Goal: Information Seeking & Learning: Check status

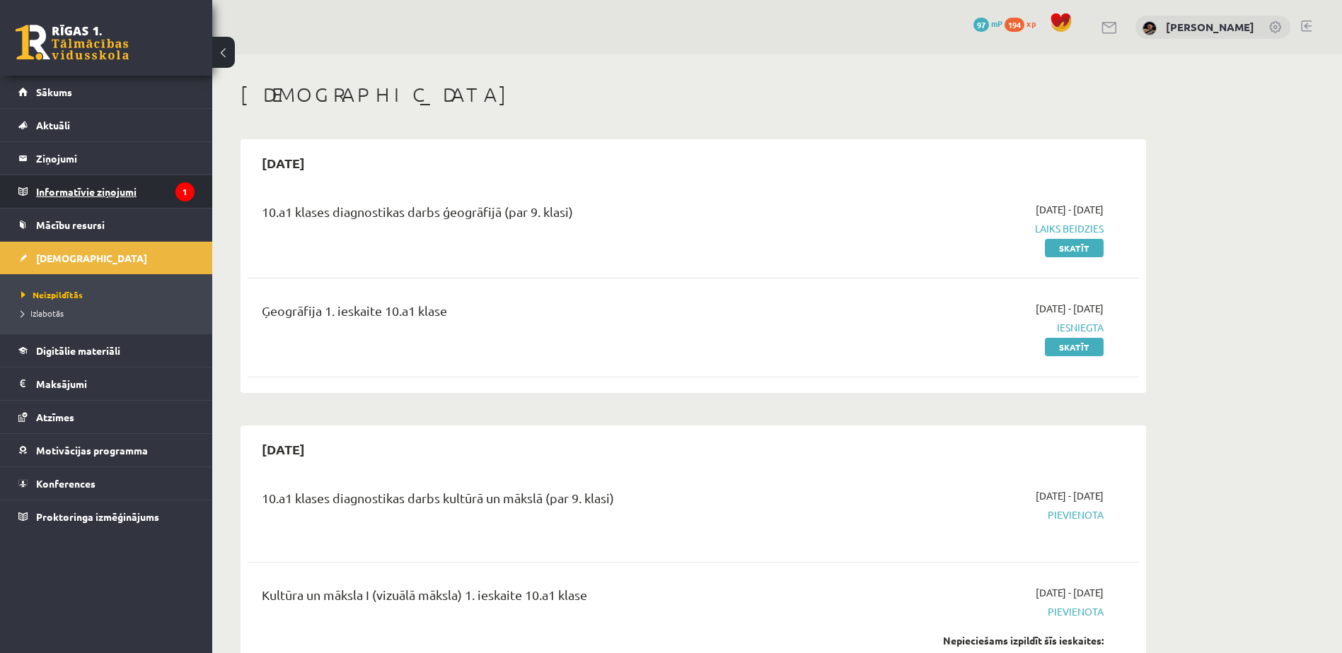
click at [44, 191] on legend "Informatīvie ziņojumi 1" at bounding box center [115, 191] width 158 height 33
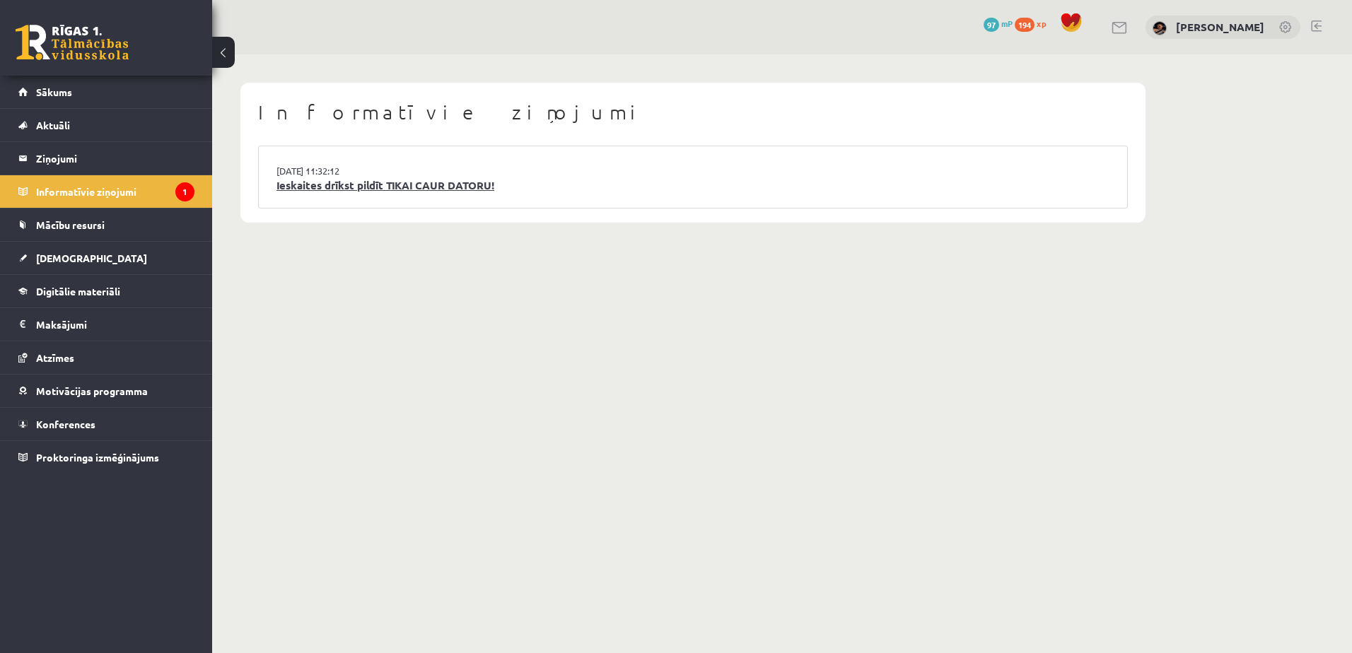
click at [353, 183] on link "Ieskaites drīkst pildīt TIKAI CAUR DATORU!" at bounding box center [693, 186] width 833 height 16
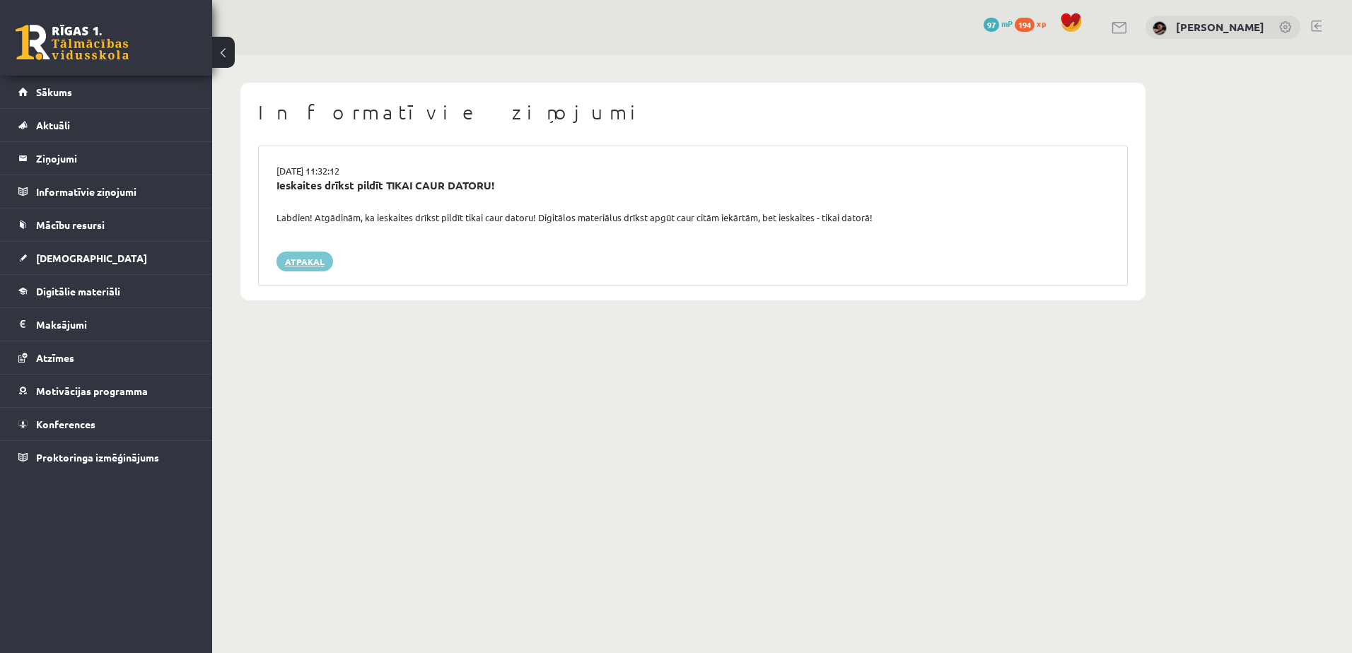
click at [326, 264] on link "Atpakaļ" at bounding box center [305, 262] width 57 height 20
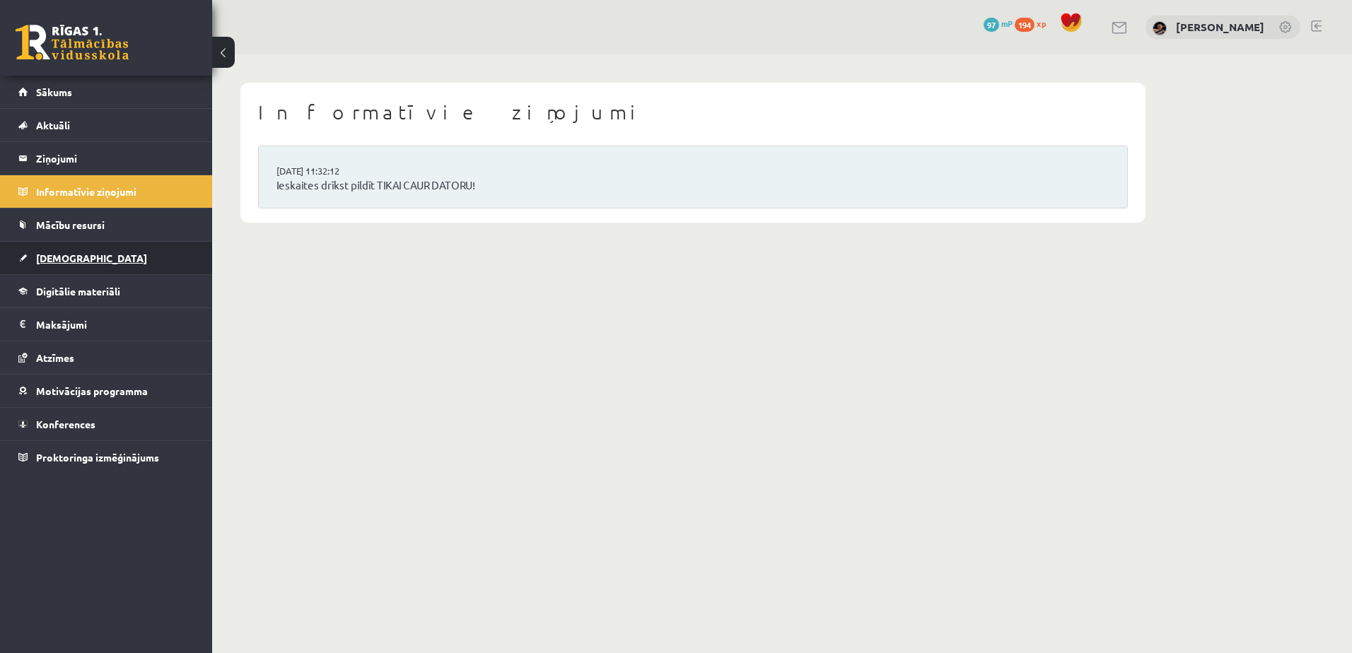
click at [53, 253] on span "[DEMOGRAPHIC_DATA]" at bounding box center [91, 258] width 111 height 13
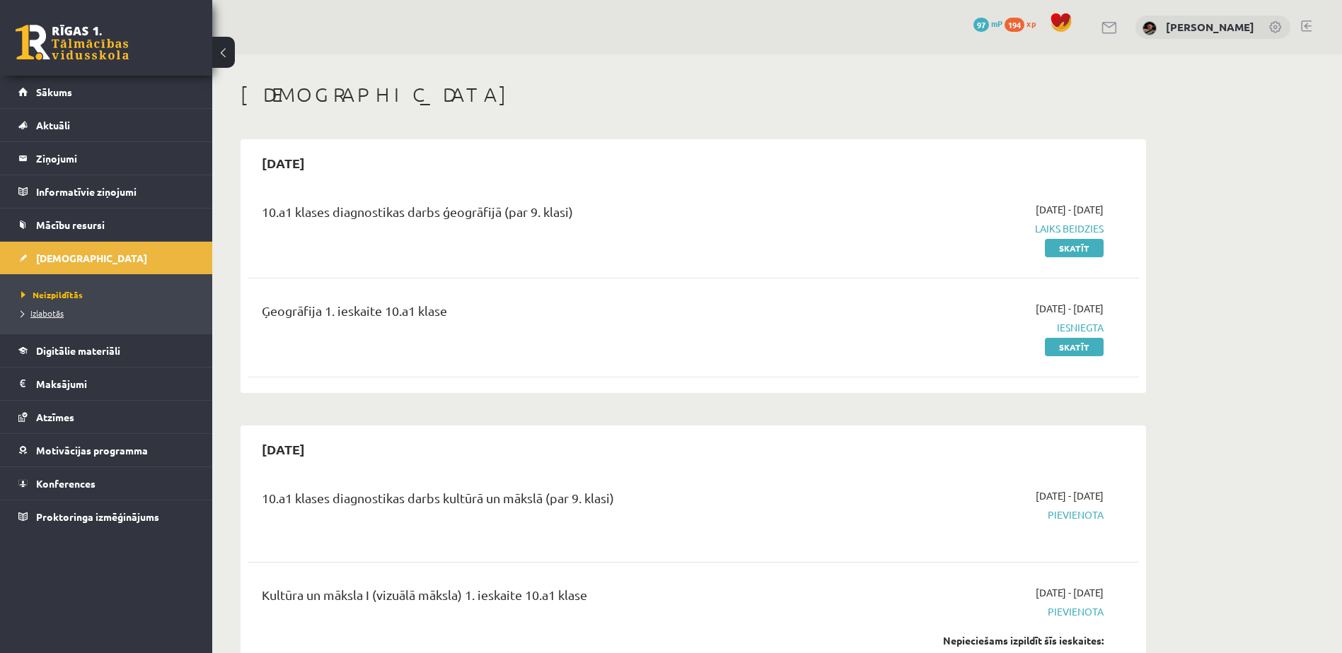
click at [57, 314] on span "Izlabotās" at bounding box center [42, 313] width 42 height 11
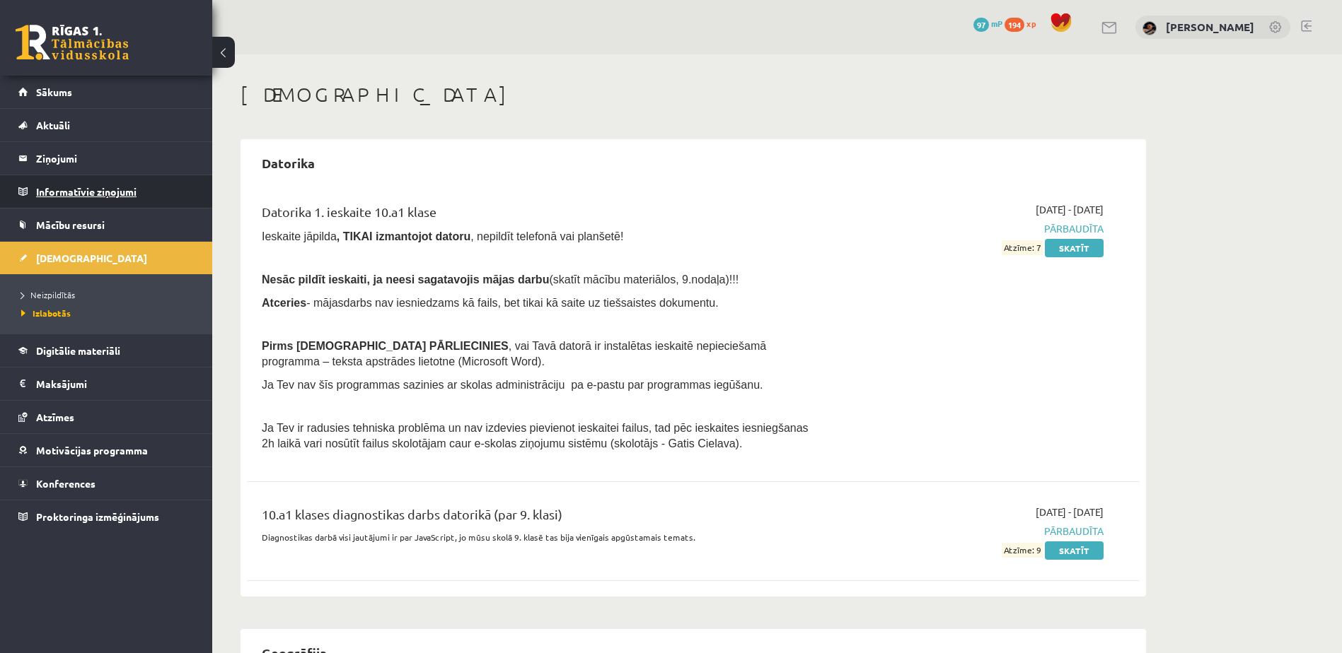
click at [66, 197] on legend "Informatīvie ziņojumi 0" at bounding box center [115, 191] width 158 height 33
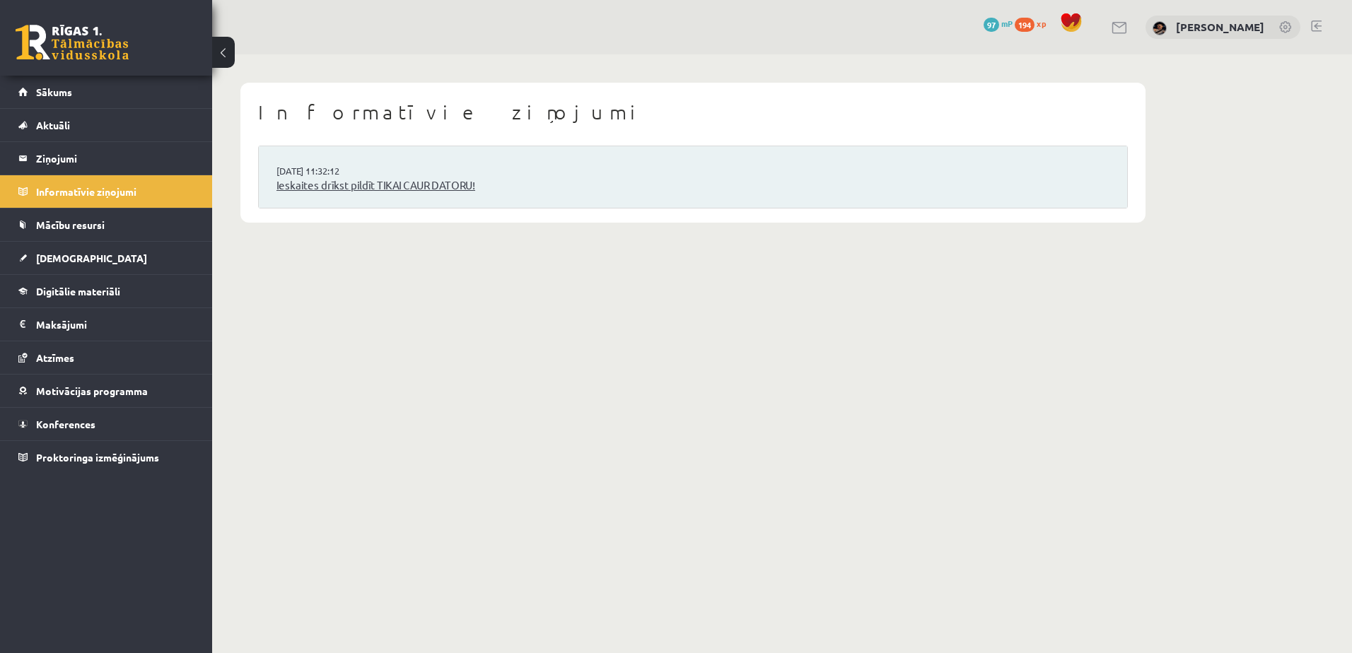
click at [353, 193] on link "Ieskaites drīkst pildīt TIKAI CAUR DATORU!" at bounding box center [693, 186] width 833 height 16
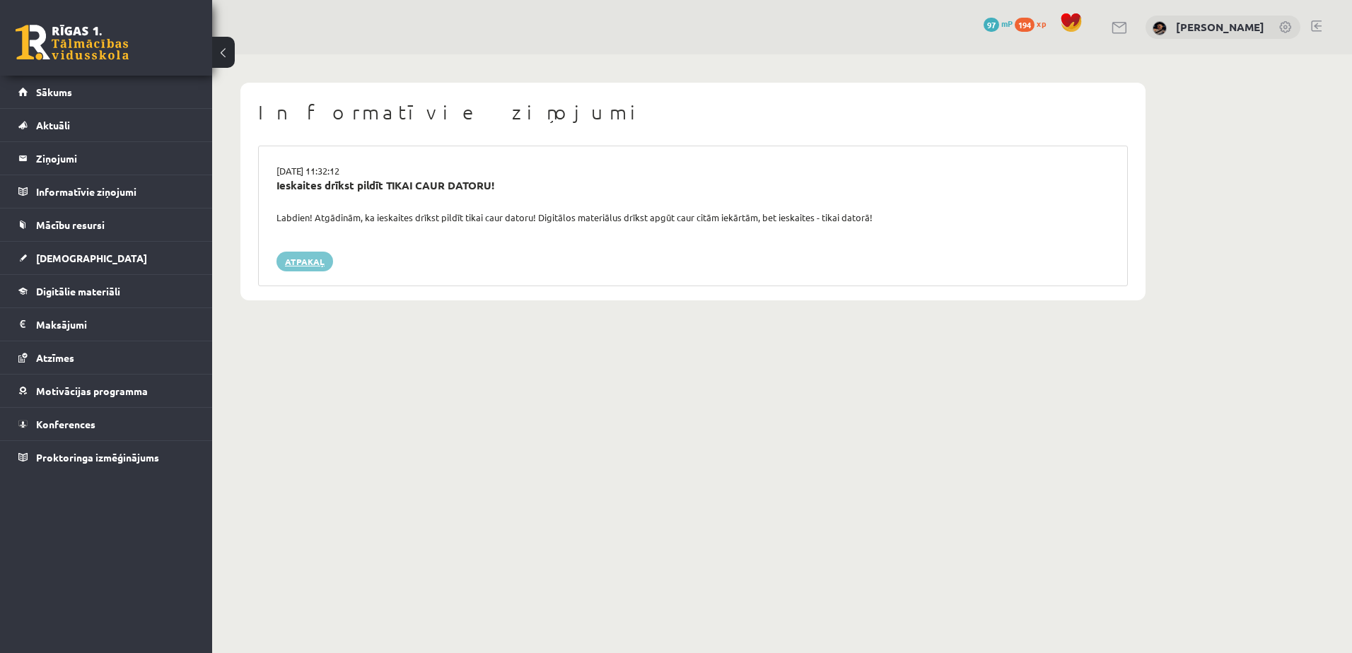
click at [310, 261] on link "Atpakaļ" at bounding box center [305, 262] width 57 height 20
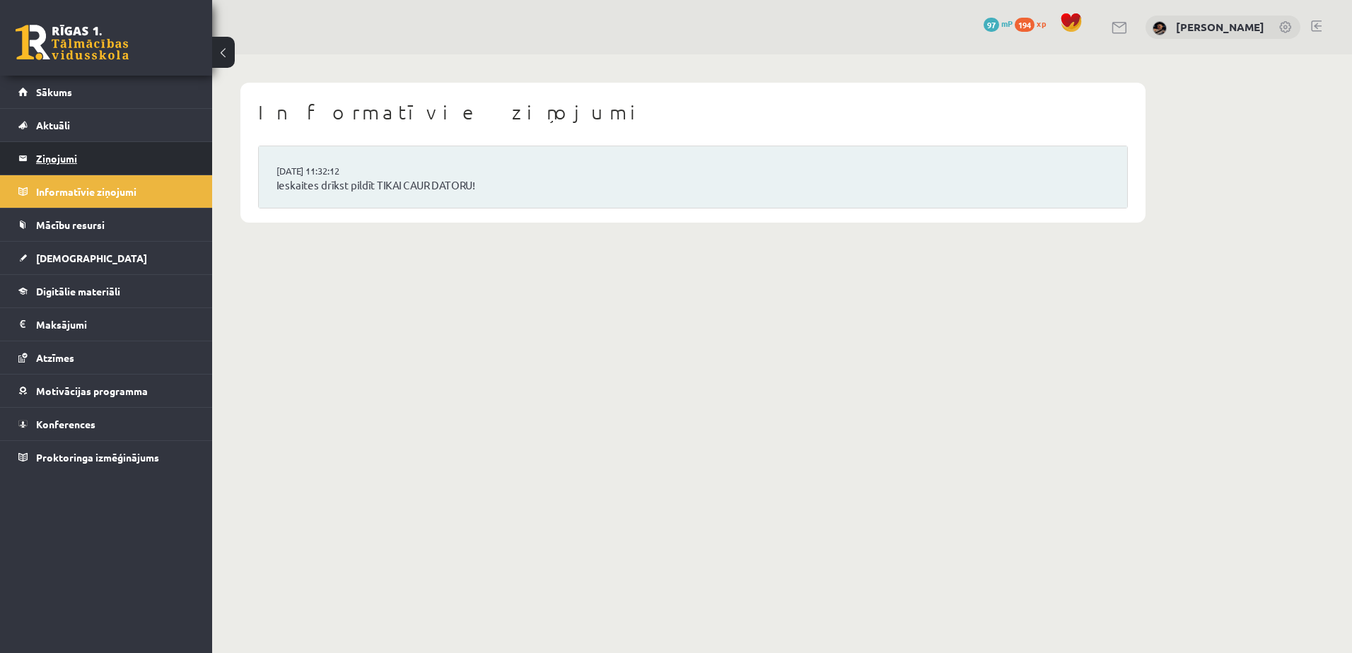
click at [57, 159] on legend "Ziņojumi 0" at bounding box center [115, 158] width 158 height 33
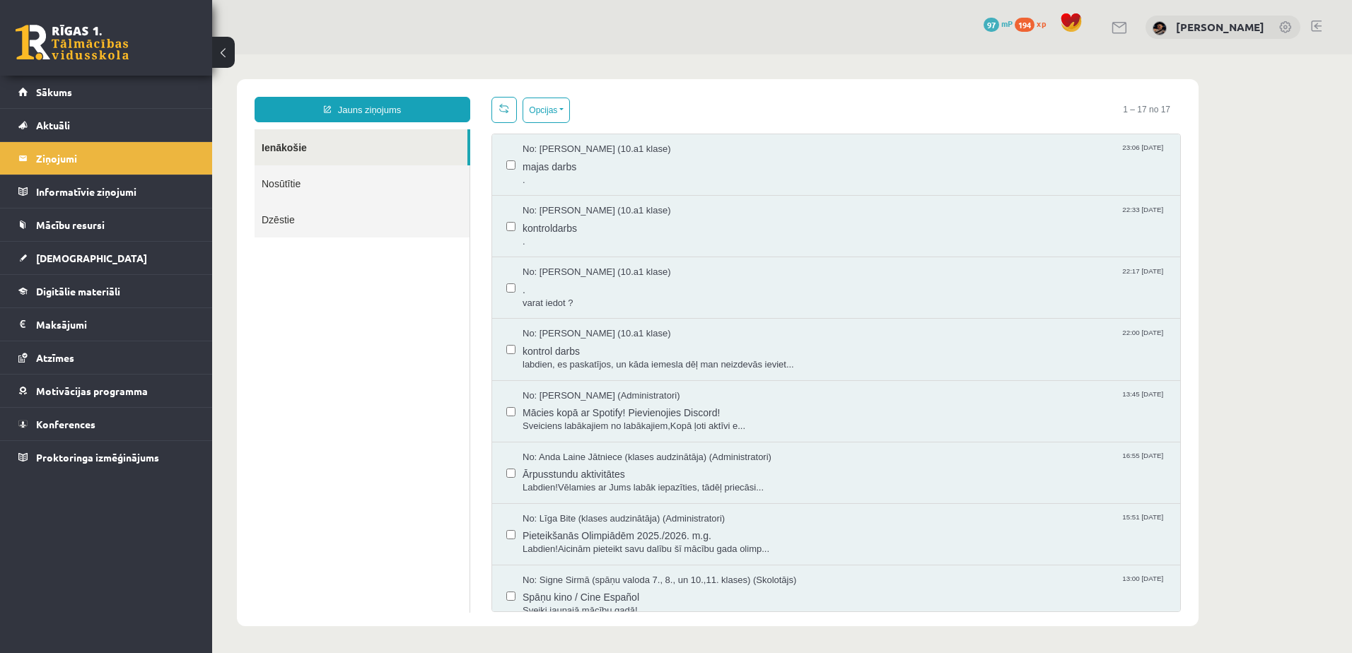
click at [286, 189] on link "Nosūtītie" at bounding box center [362, 183] width 215 height 36
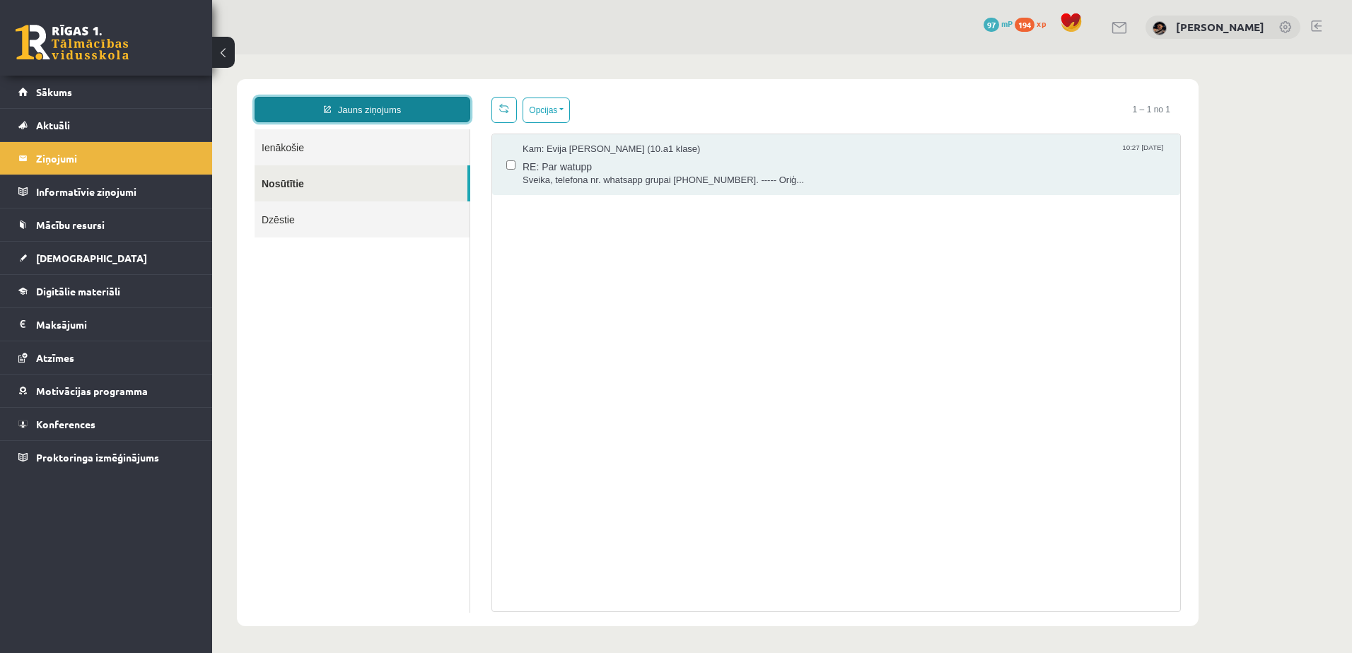
click at [347, 107] on link "Jauns ziņojums" at bounding box center [363, 109] width 216 height 25
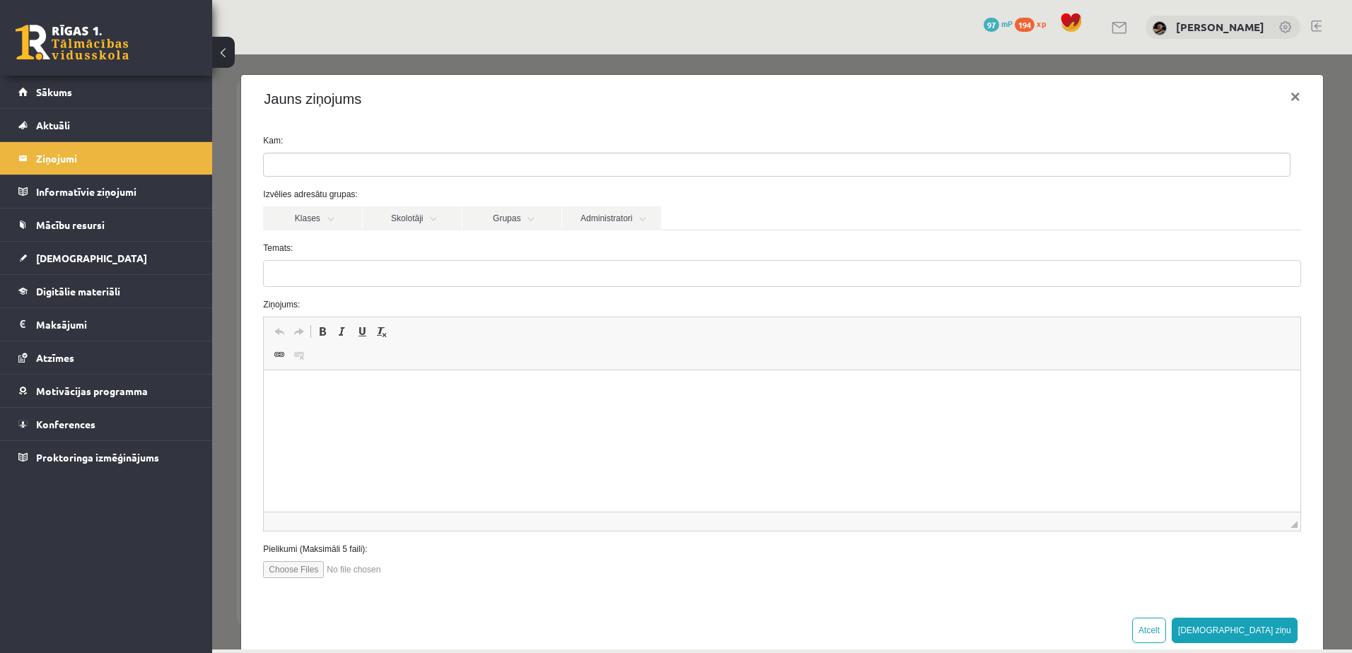
click at [348, 158] on ul at bounding box center [777, 164] width 1026 height 23
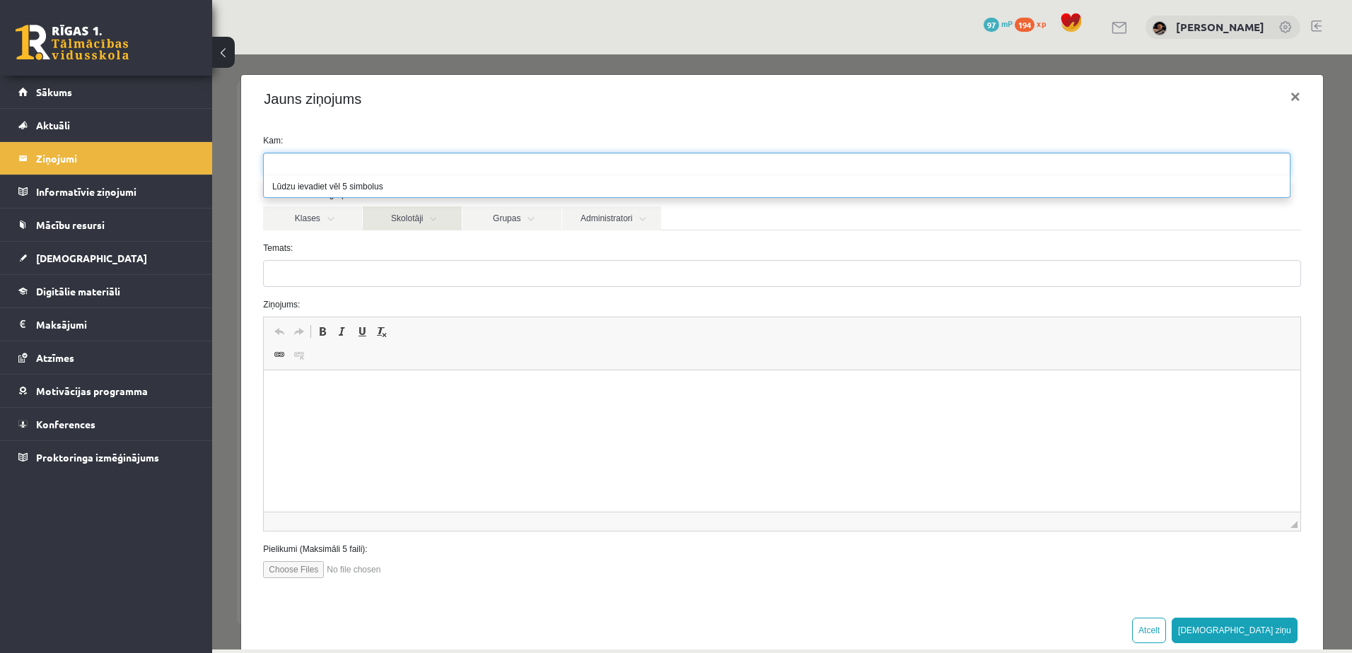
click at [382, 223] on link "Skolotāji" at bounding box center [412, 218] width 99 height 24
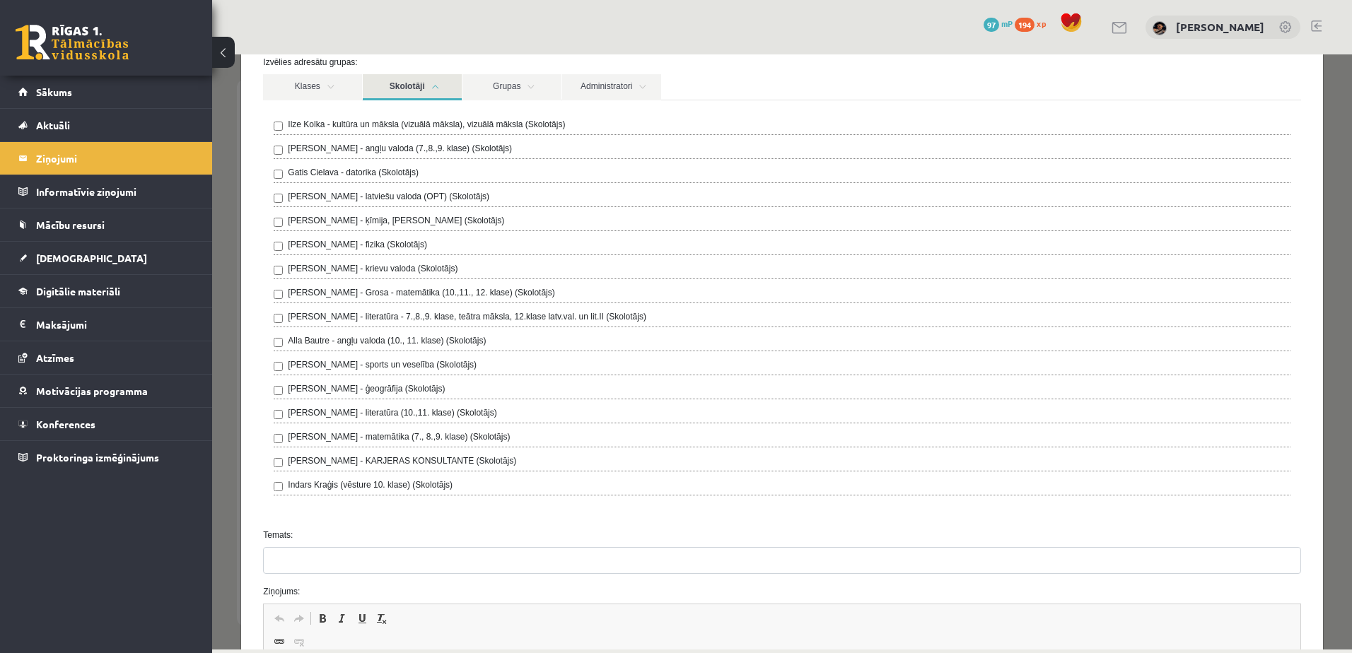
scroll to position [141, 0]
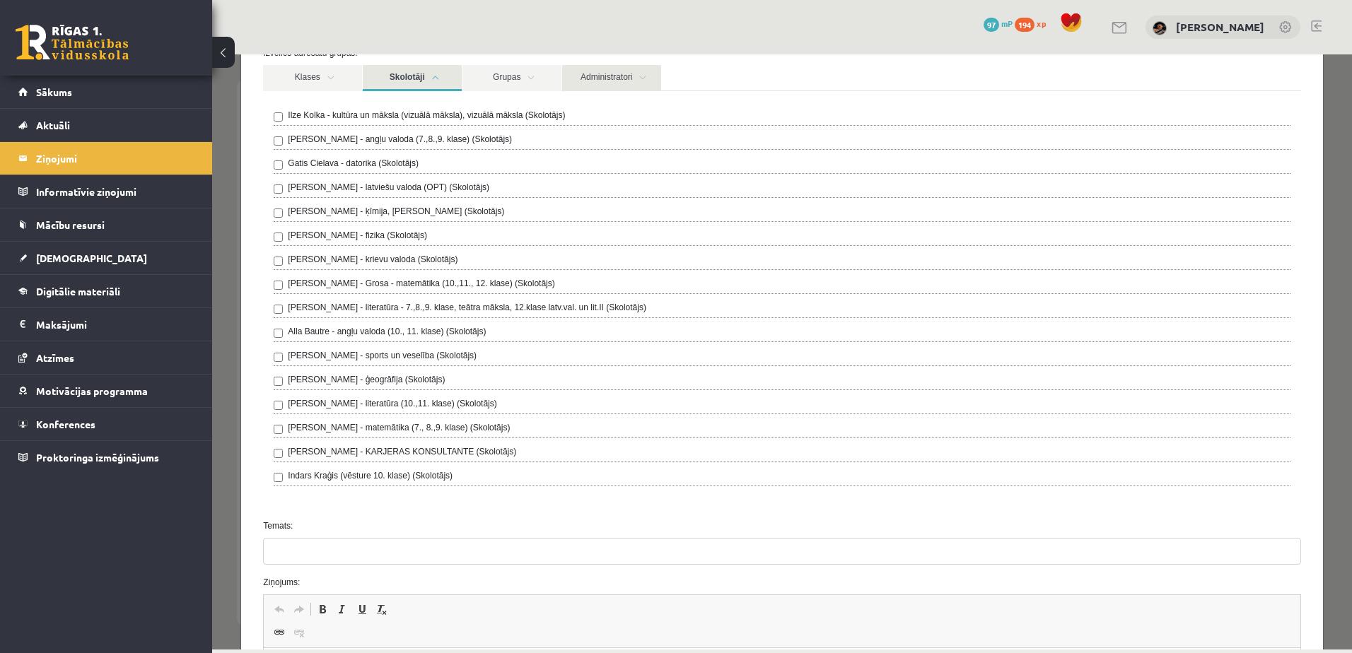
click at [614, 84] on link "Administratori" at bounding box center [611, 78] width 99 height 26
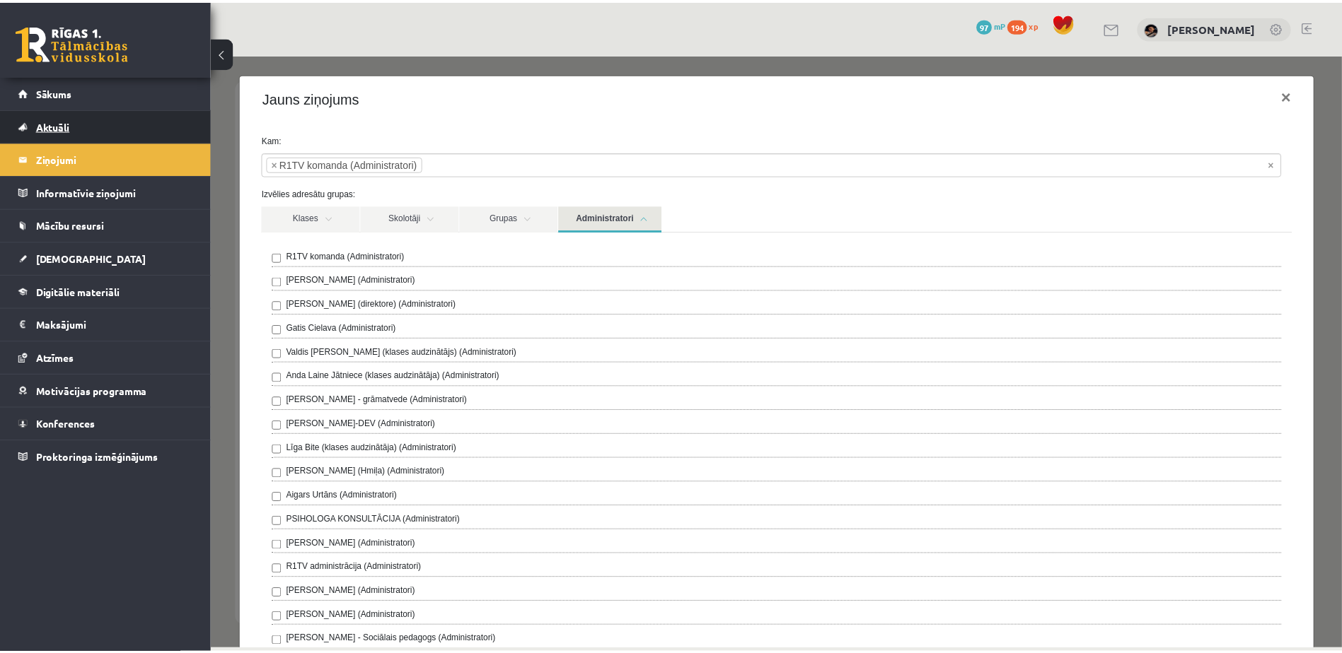
scroll to position [0, 0]
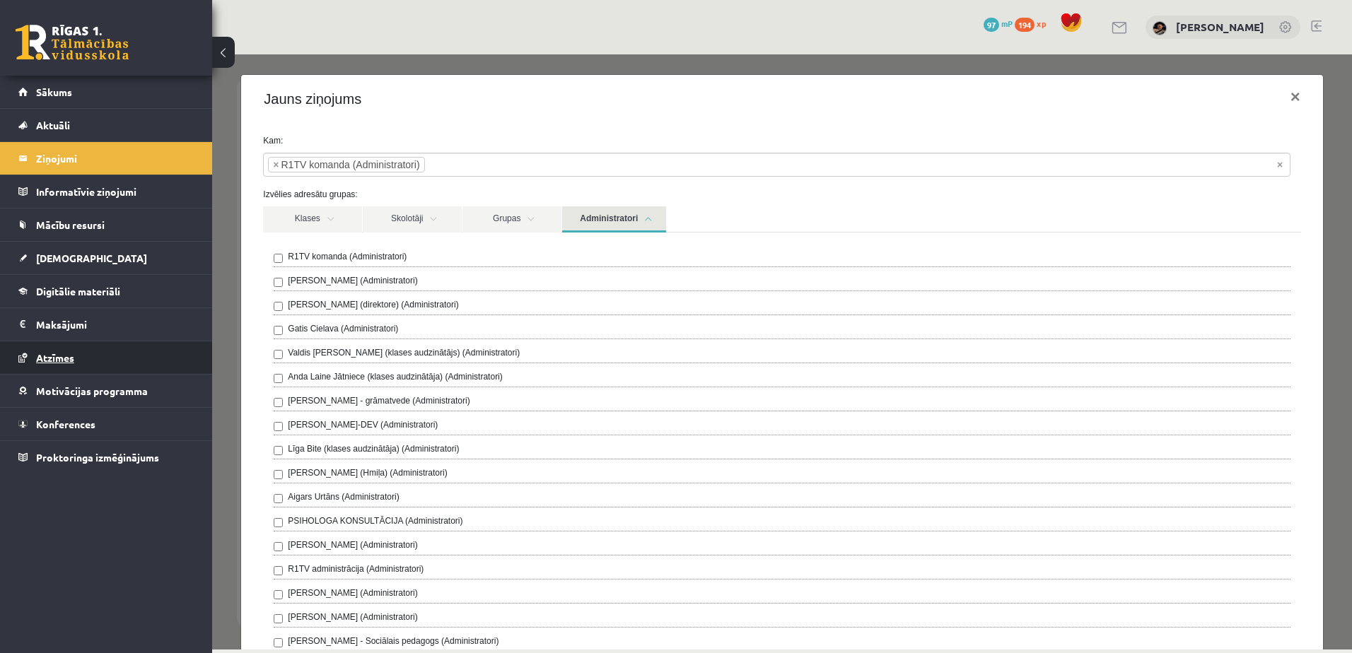
click at [57, 361] on span "Atzīmes" at bounding box center [55, 357] width 38 height 13
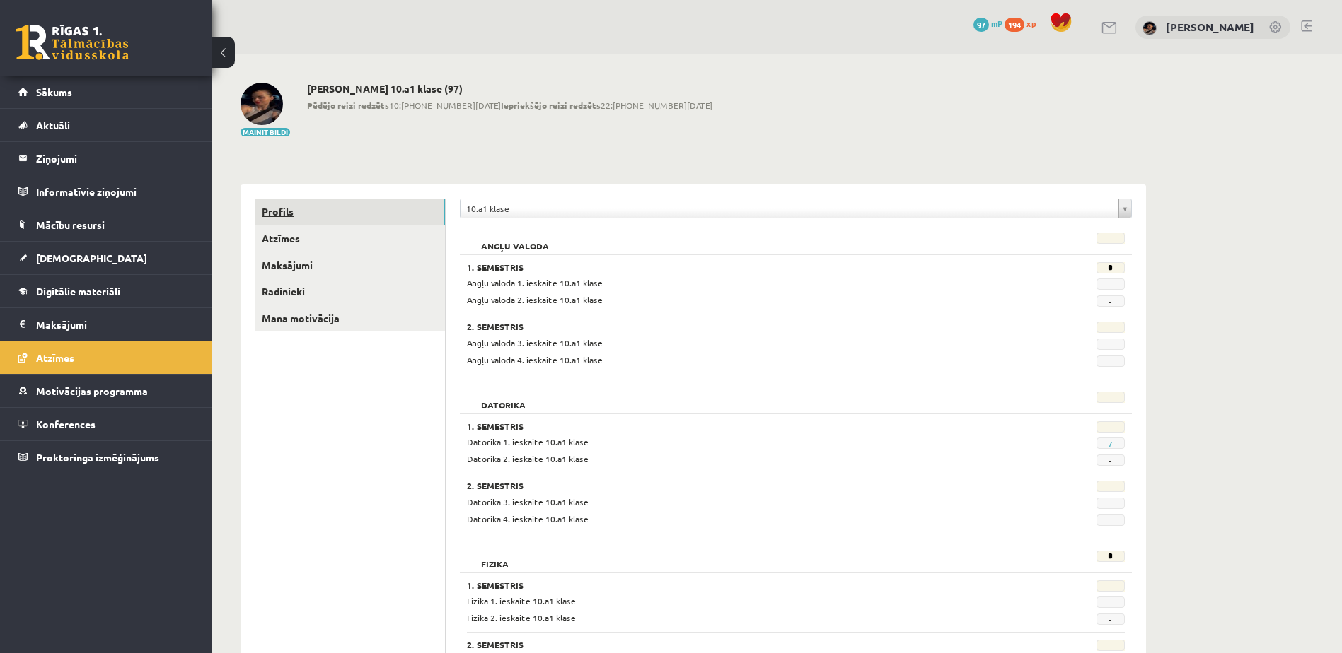
click at [279, 215] on link "Profils" at bounding box center [350, 212] width 190 height 26
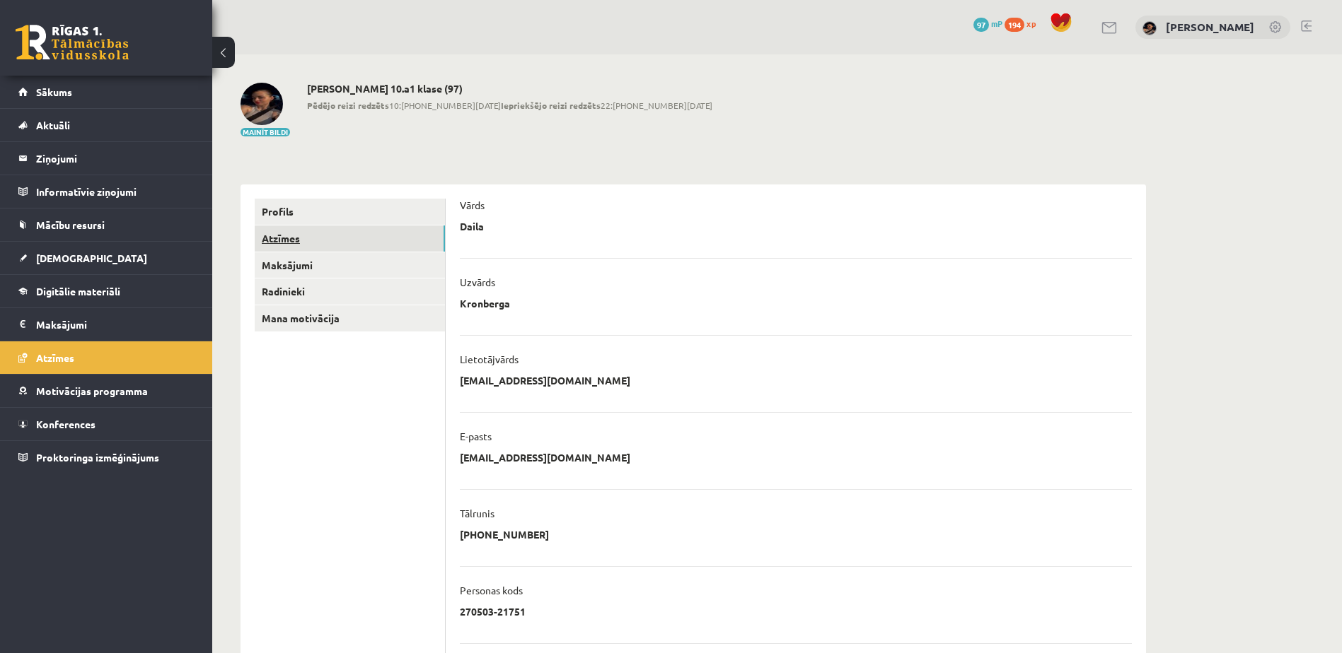
click at [301, 240] on link "Atzīmes" at bounding box center [350, 239] width 190 height 26
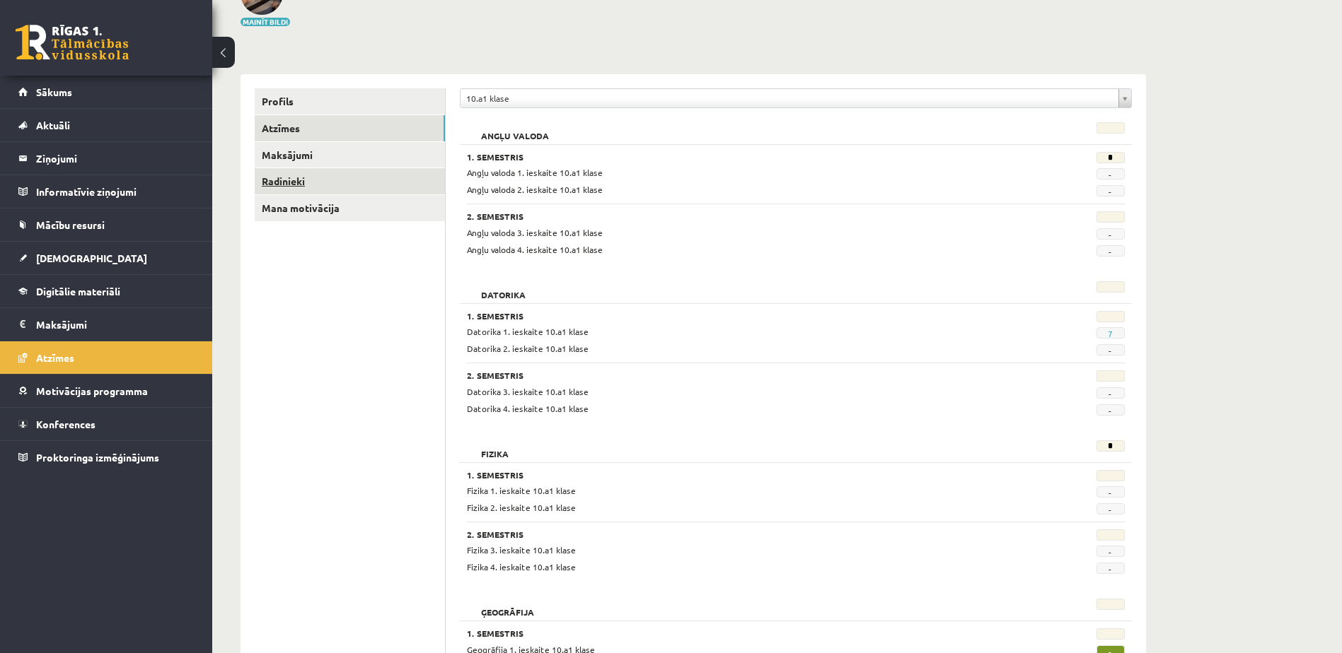
scroll to position [141, 0]
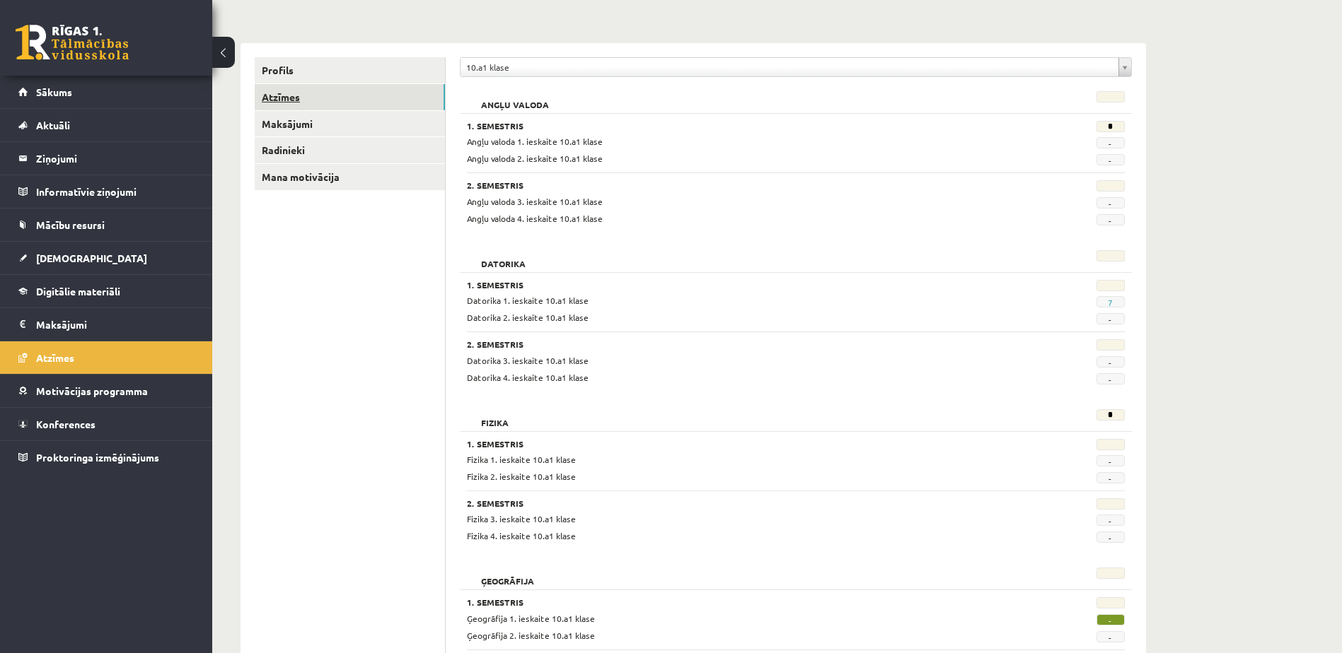
click at [279, 98] on link "Atzīmes" at bounding box center [350, 97] width 190 height 26
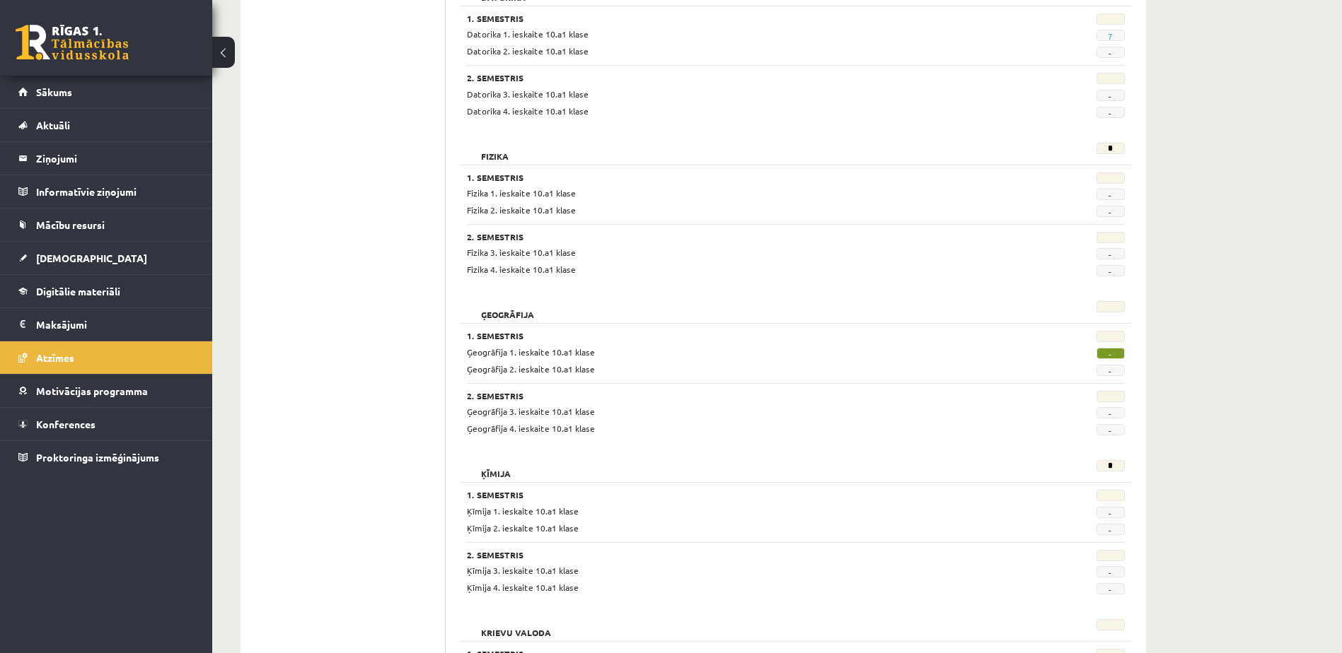
scroll to position [424, 0]
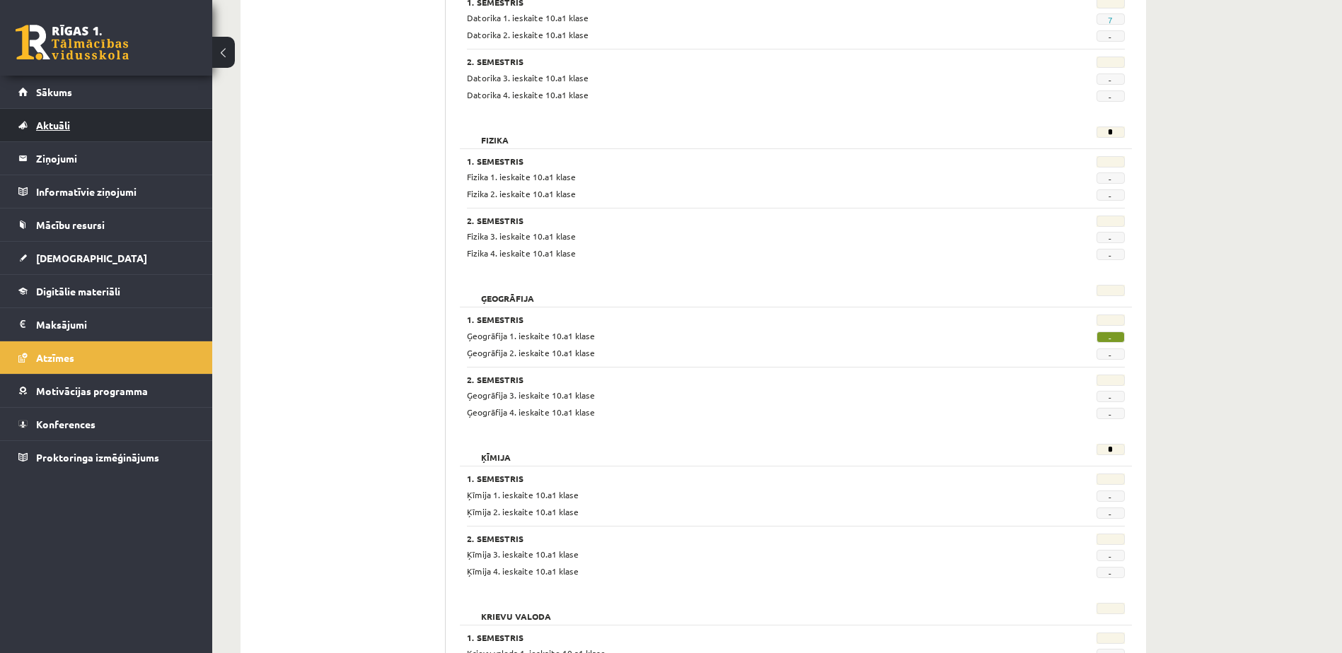
click at [57, 136] on link "Aktuāli" at bounding box center [106, 125] width 176 height 33
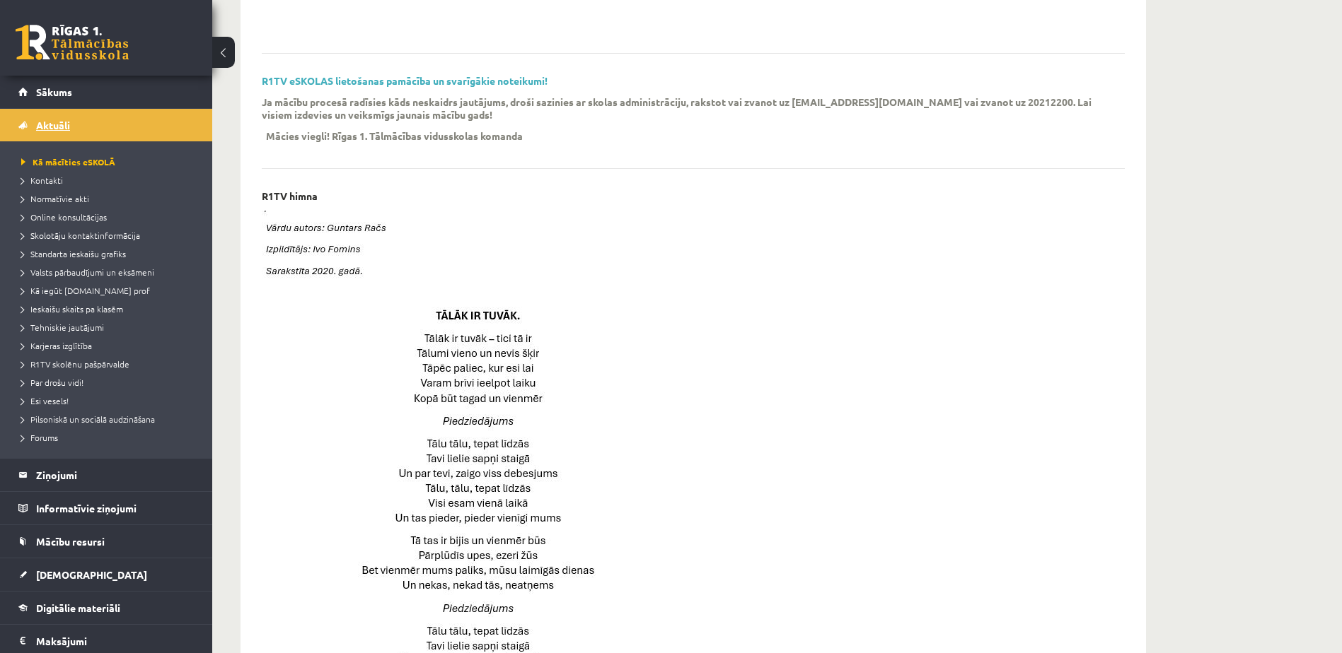
click at [92, 127] on link "Aktuāli" at bounding box center [106, 125] width 176 height 33
click at [59, 572] on span "[DEMOGRAPHIC_DATA]" at bounding box center [91, 575] width 111 height 13
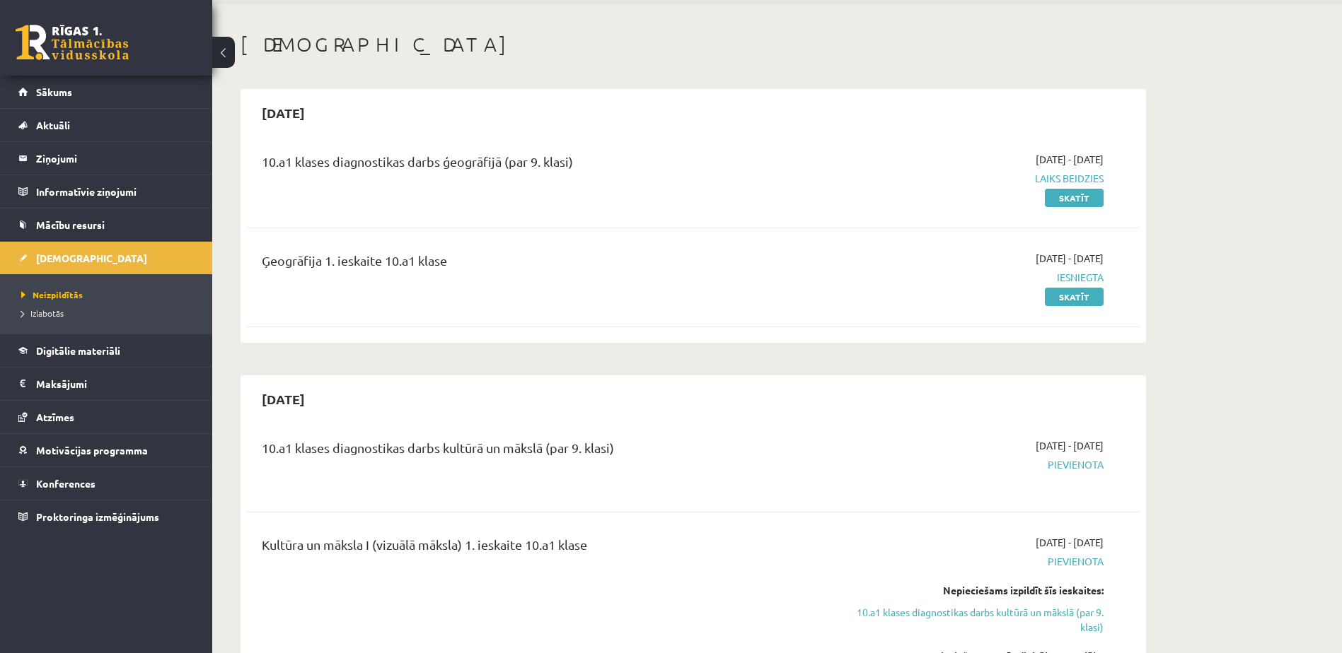
scroll to position [71, 0]
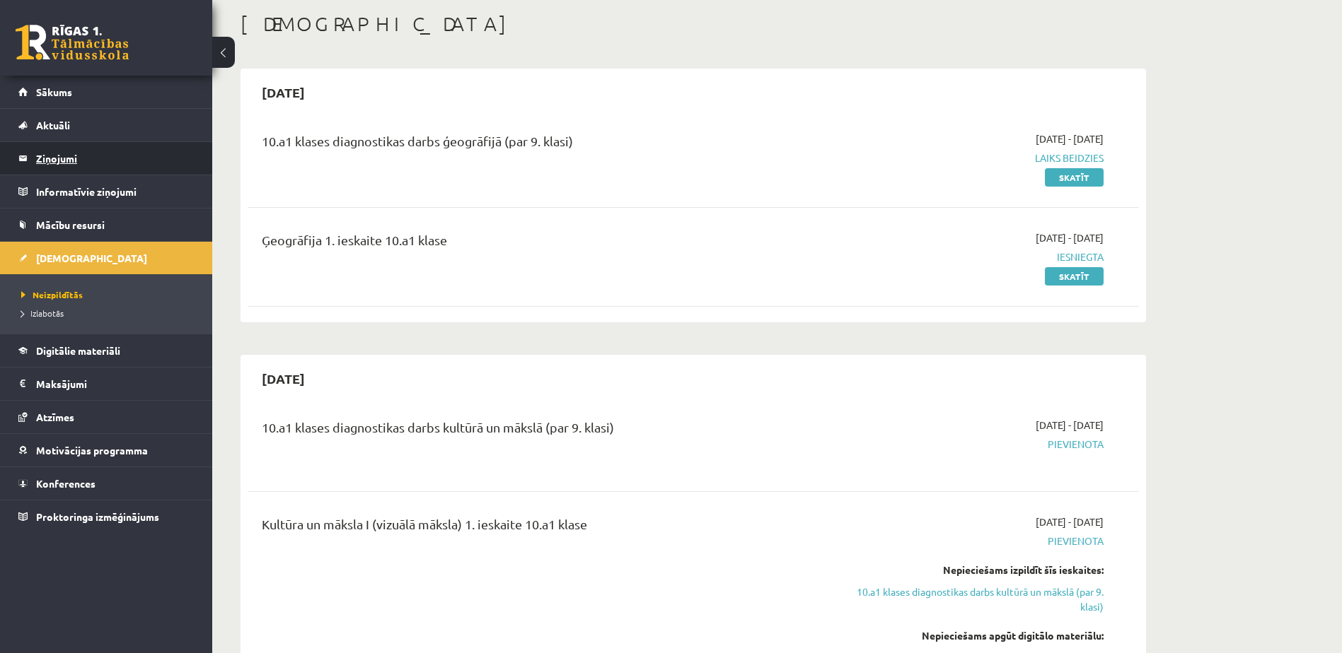
click at [57, 161] on legend "Ziņojumi 0" at bounding box center [115, 158] width 158 height 33
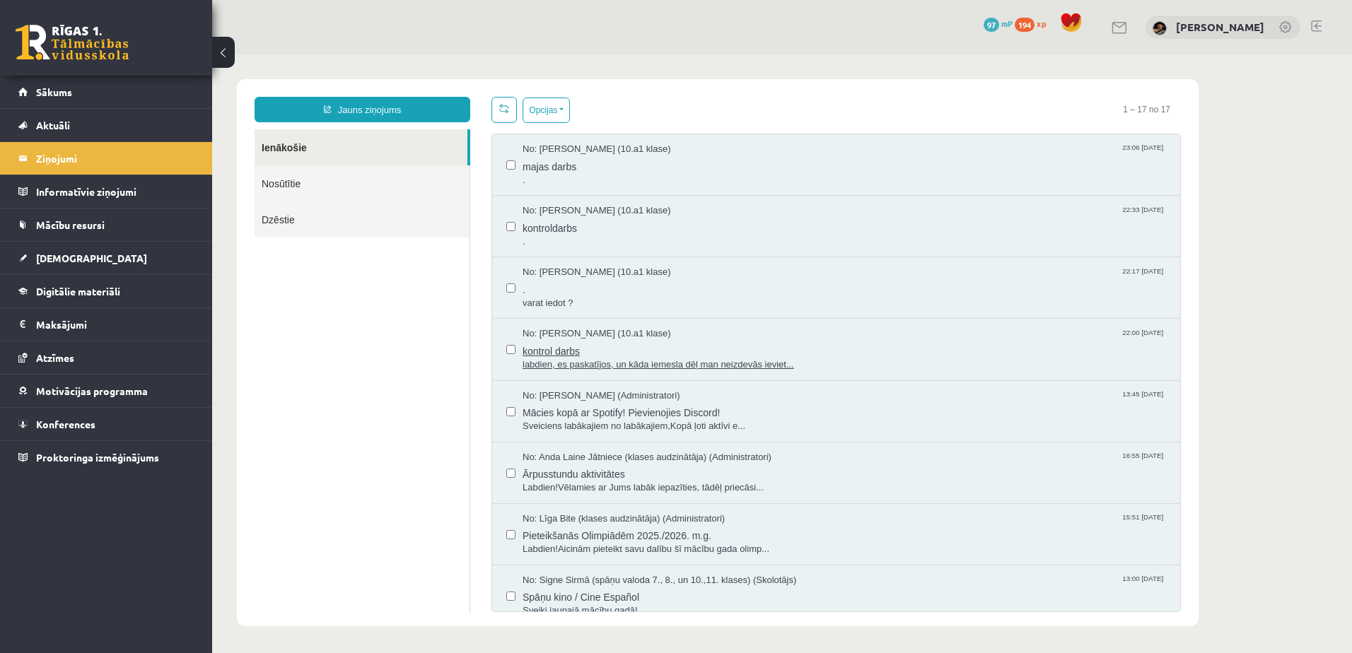
click at [564, 361] on span "labdien, es paskatījos, un kāda iemesla dēļ man neizdevās ieviet..." at bounding box center [845, 365] width 644 height 13
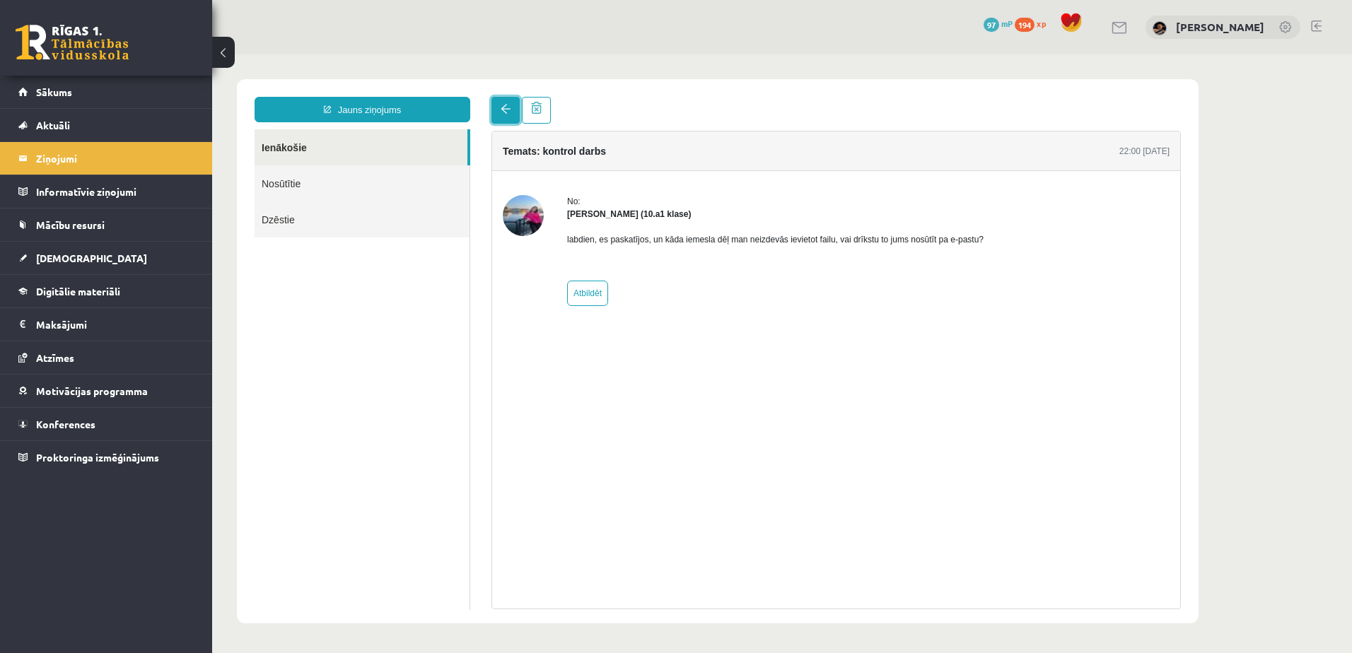
click at [500, 118] on link at bounding box center [505, 110] width 28 height 27
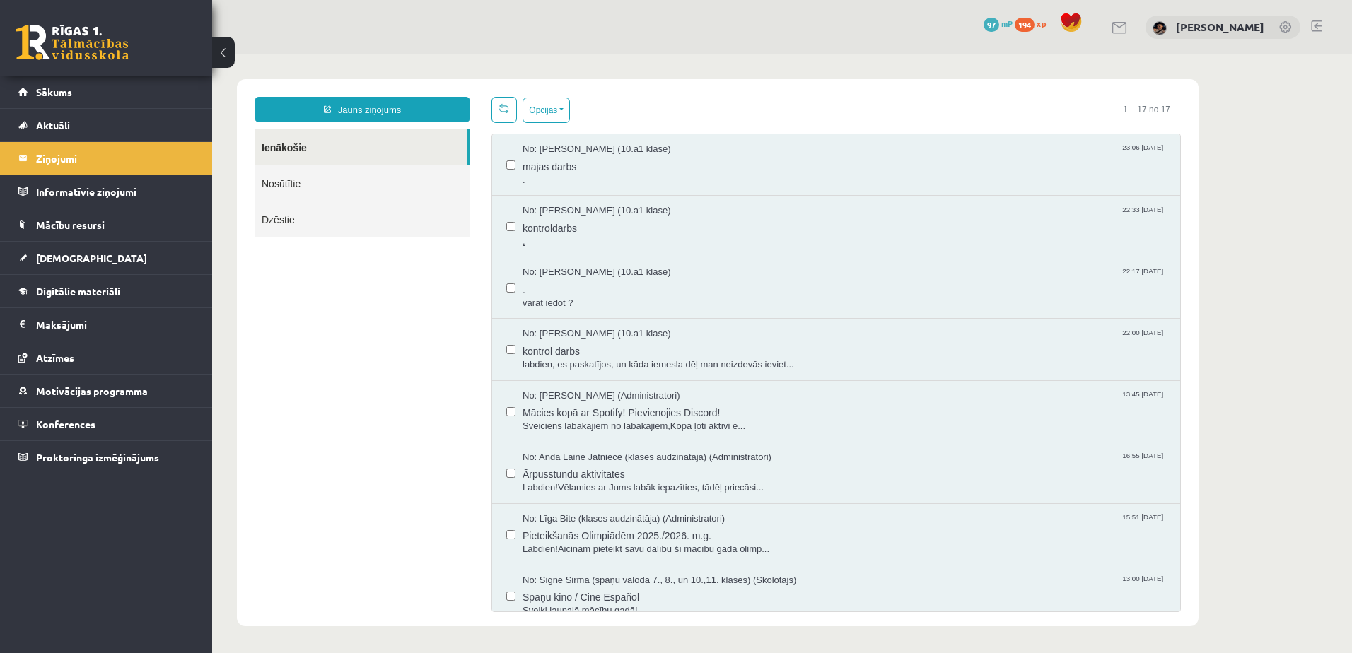
click at [530, 224] on span "kontroldarbs" at bounding box center [845, 227] width 644 height 18
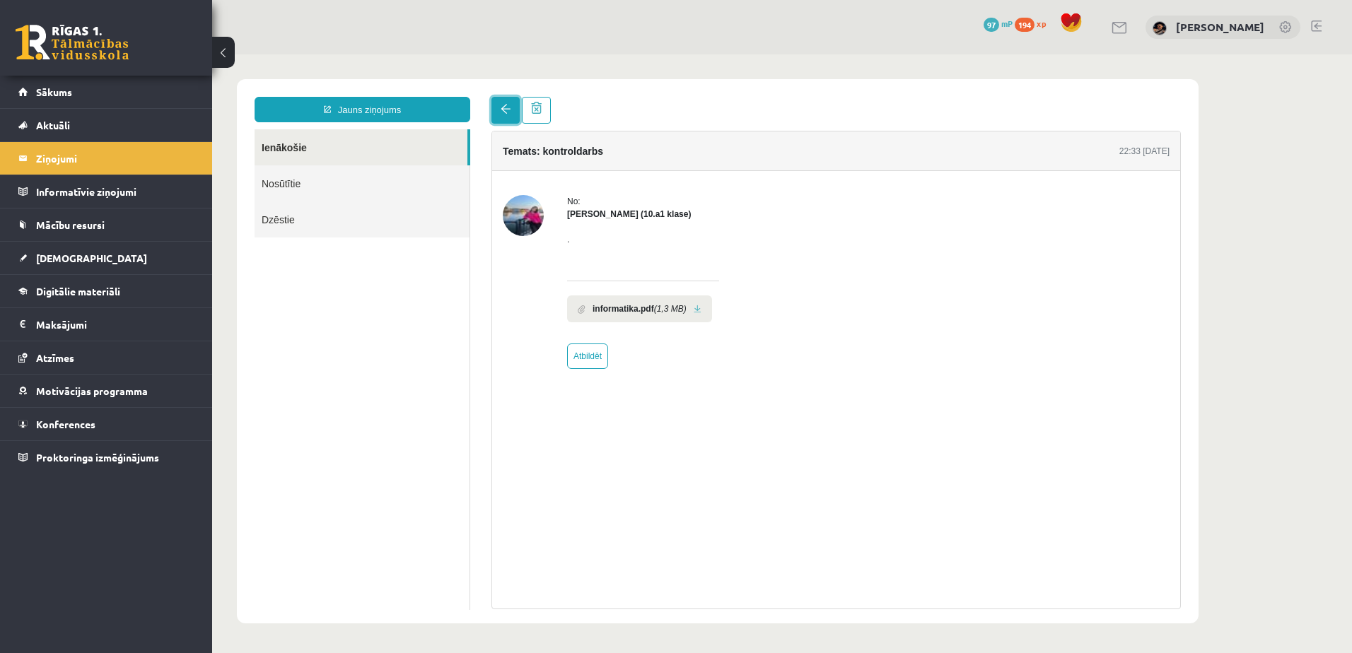
click at [494, 104] on link at bounding box center [505, 110] width 28 height 27
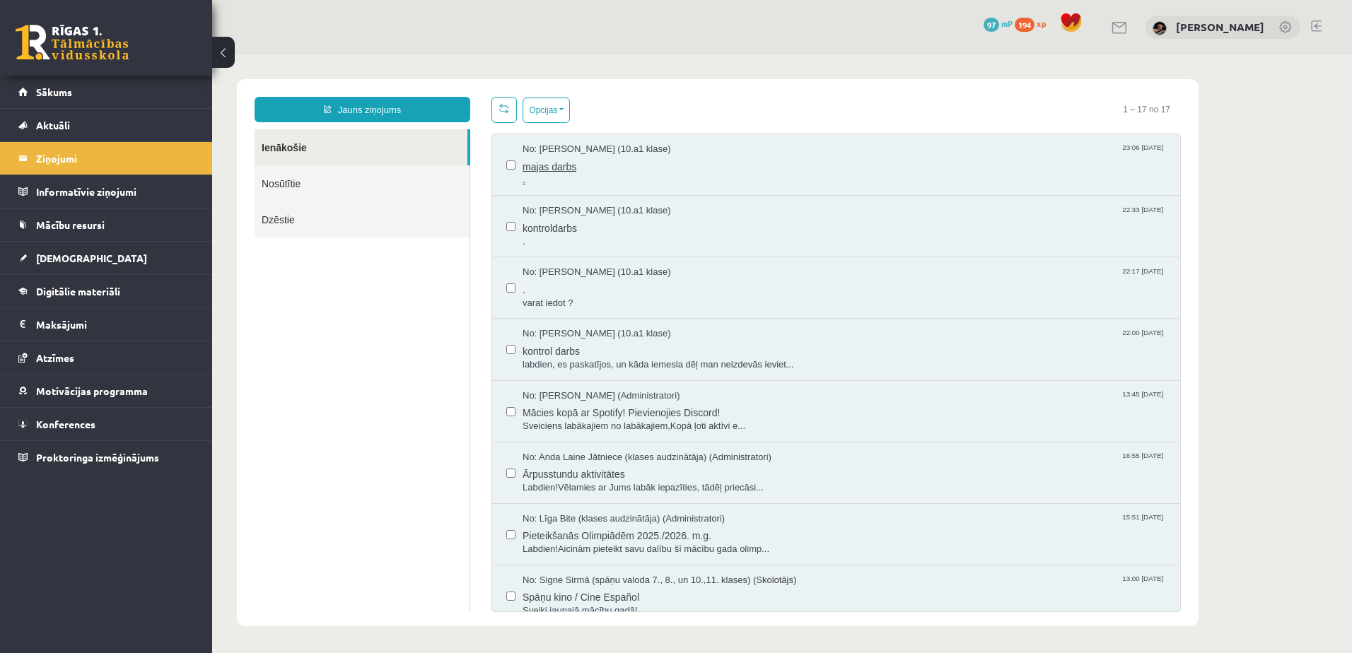
click at [563, 165] on span "majas darbs" at bounding box center [845, 165] width 644 height 18
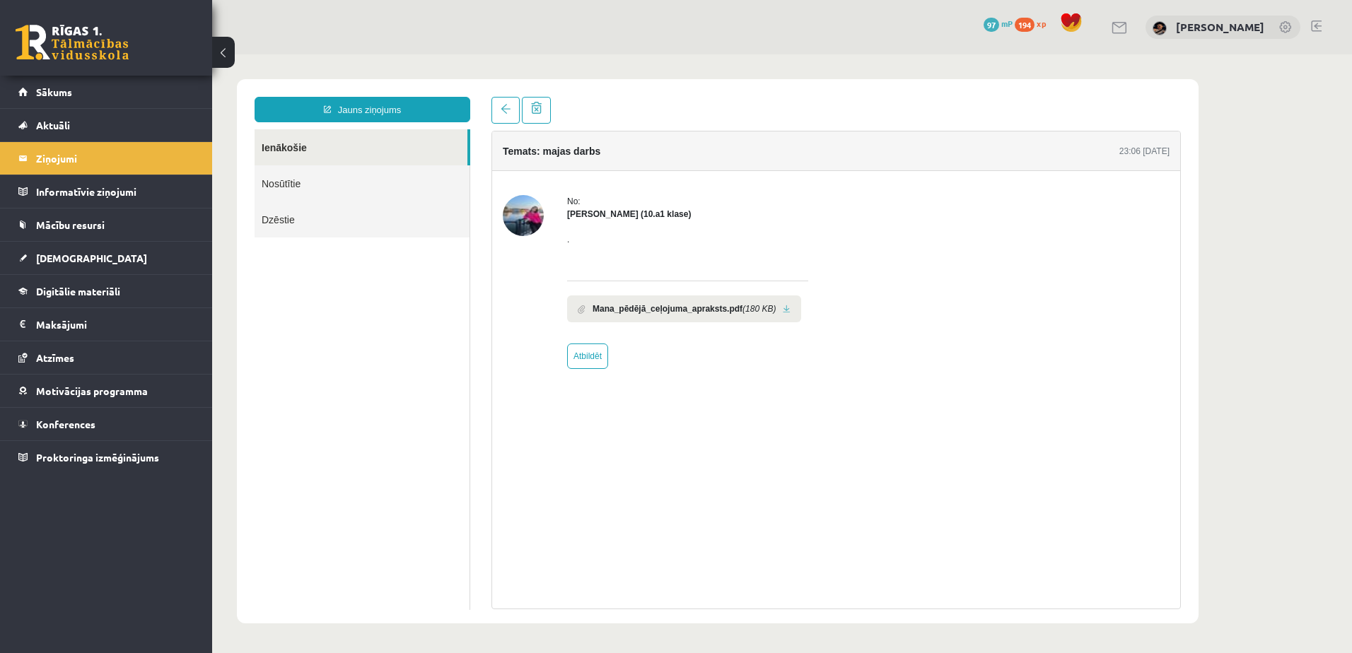
click at [489, 114] on div "Temats: majas darbs 23:06 14/09/2025 No: Polina Jeluškina (10.a1 klase) . Mana_…" at bounding box center [836, 353] width 711 height 513
click at [507, 117] on link at bounding box center [505, 110] width 28 height 27
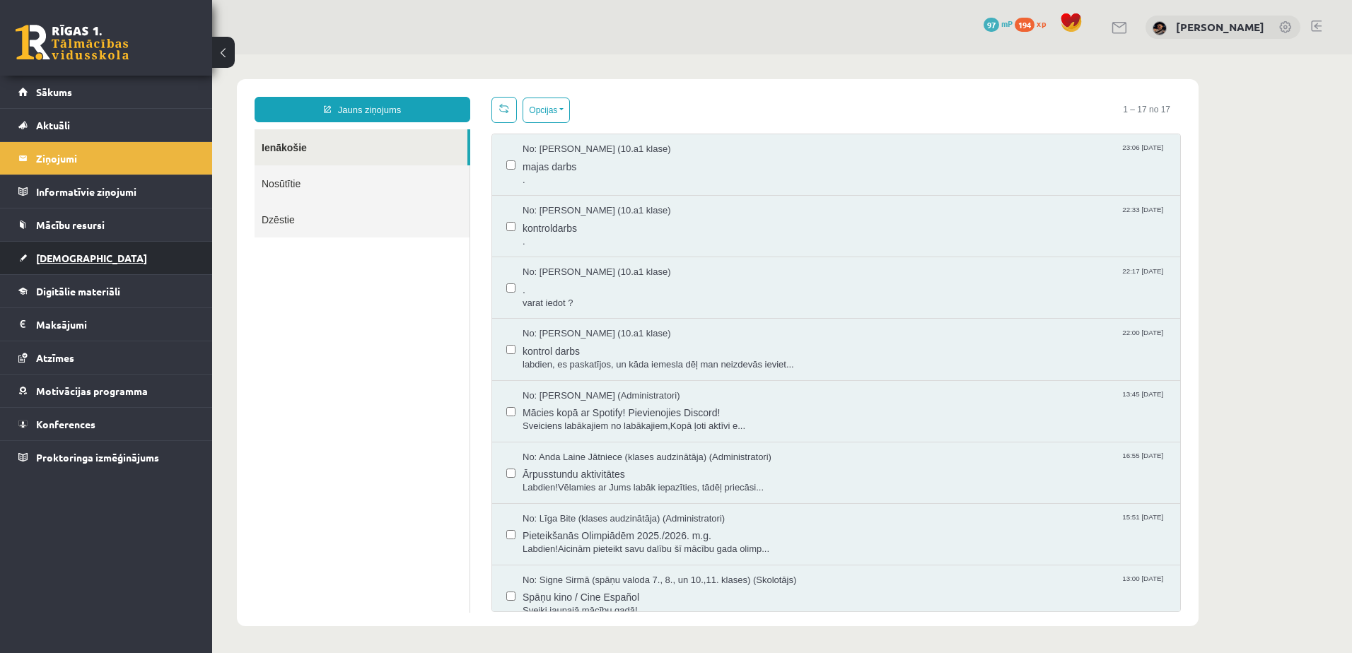
click at [64, 260] on span "[DEMOGRAPHIC_DATA]" at bounding box center [91, 258] width 111 height 13
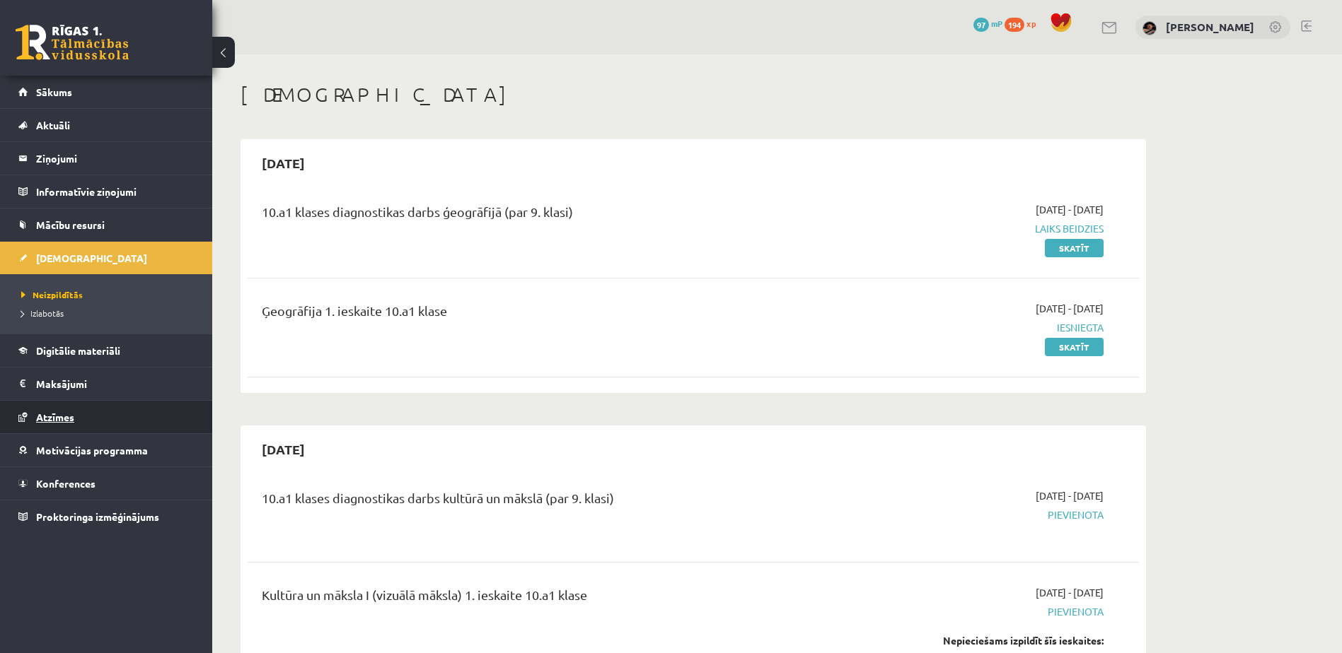
click at [57, 416] on span "Atzīmes" at bounding box center [55, 417] width 38 height 13
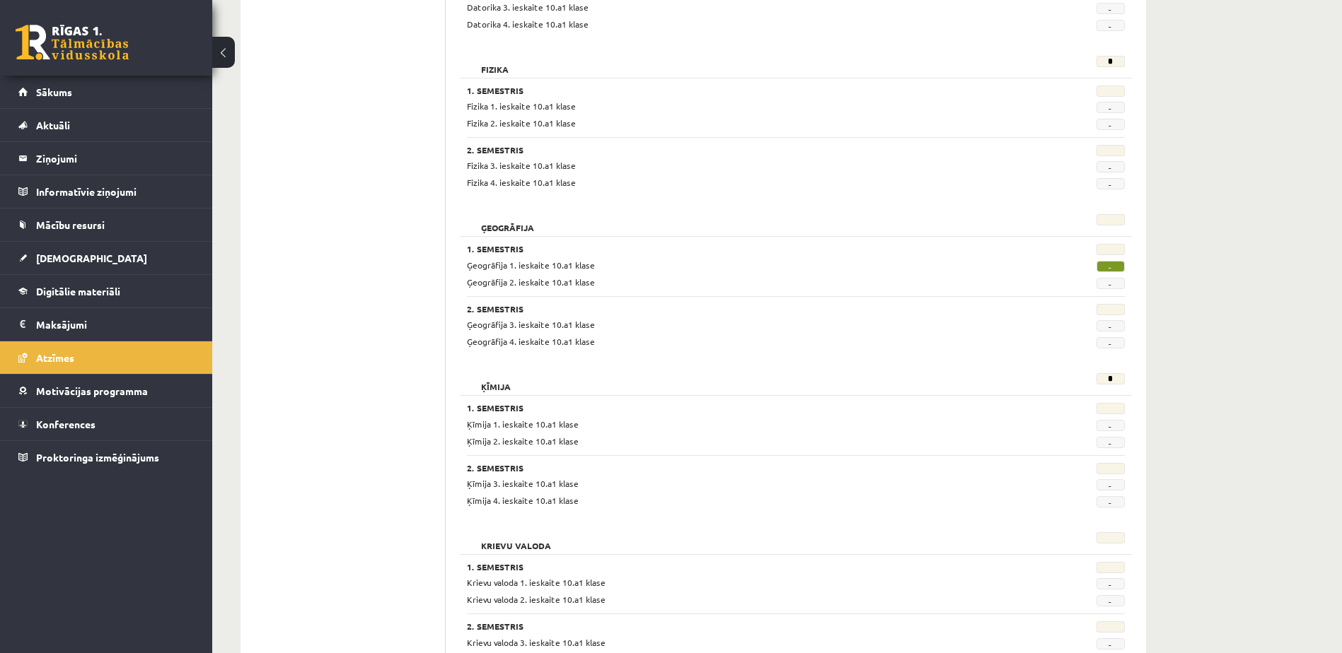
scroll to position [566, 0]
